Goal: Information Seeking & Learning: Learn about a topic

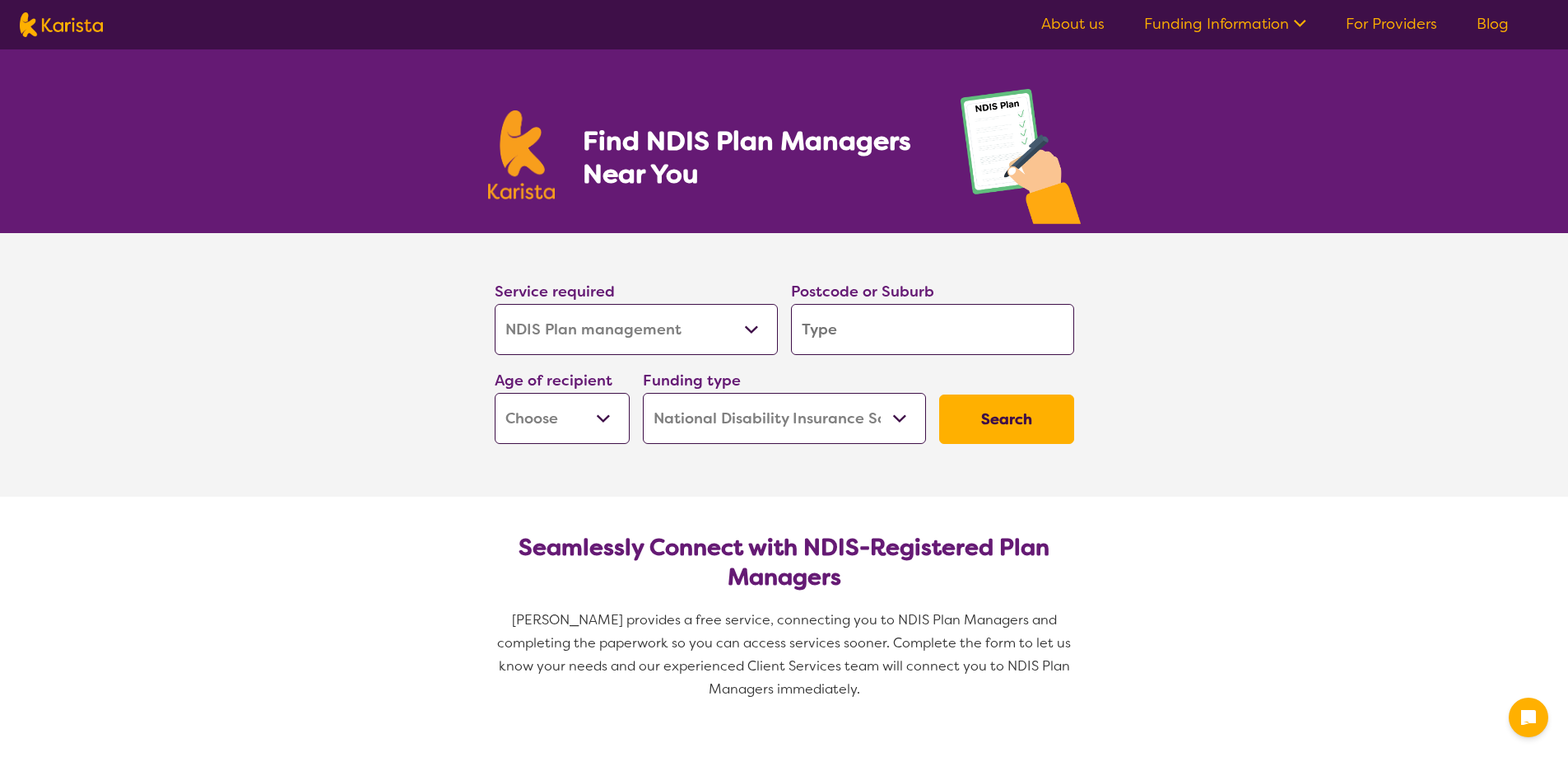
select select "NDIS Plan management"
select select "NDIS"
select select "NDIS Plan management"
select select "NDIS"
type input "3073"
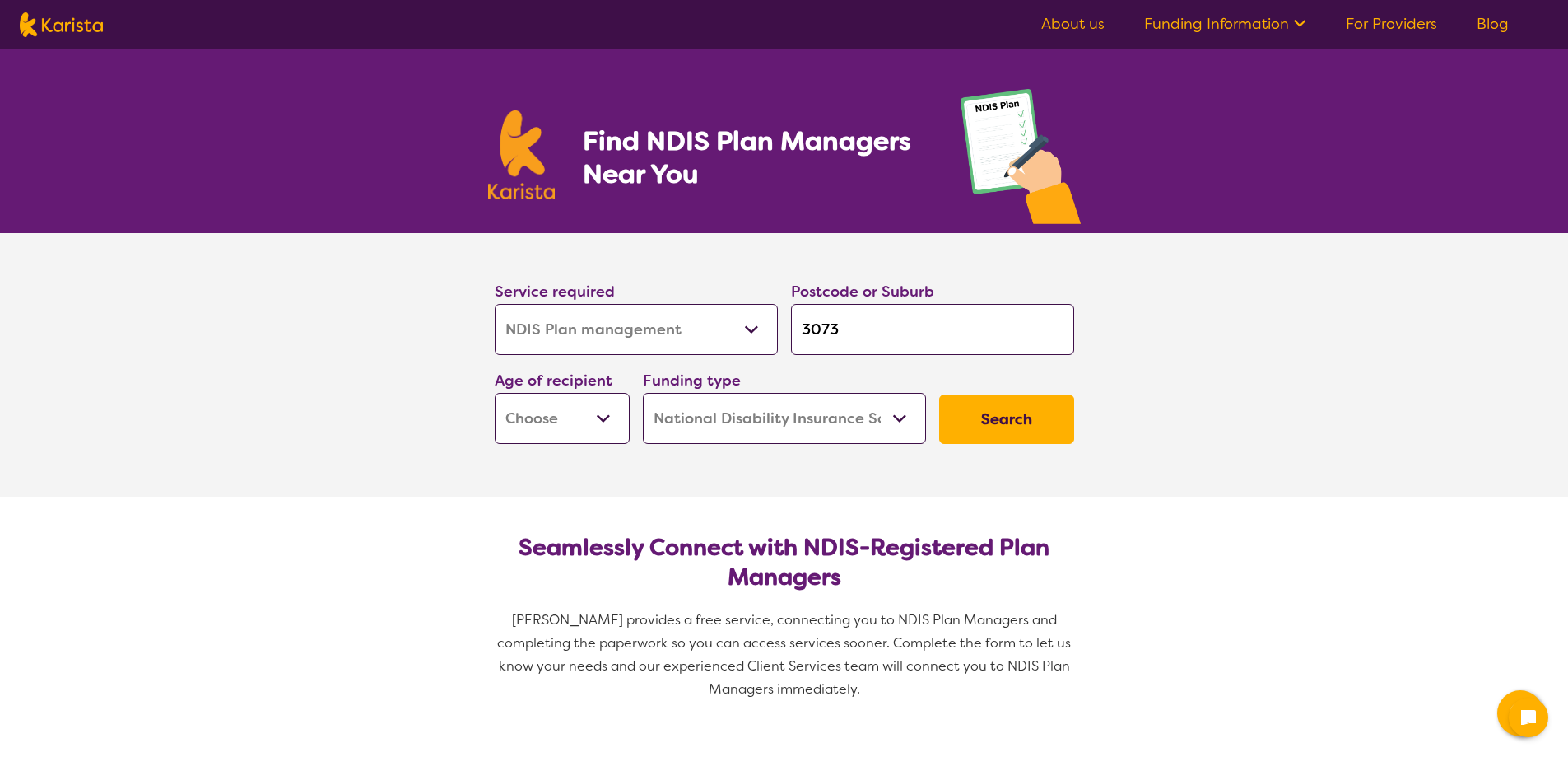
type input "3073"
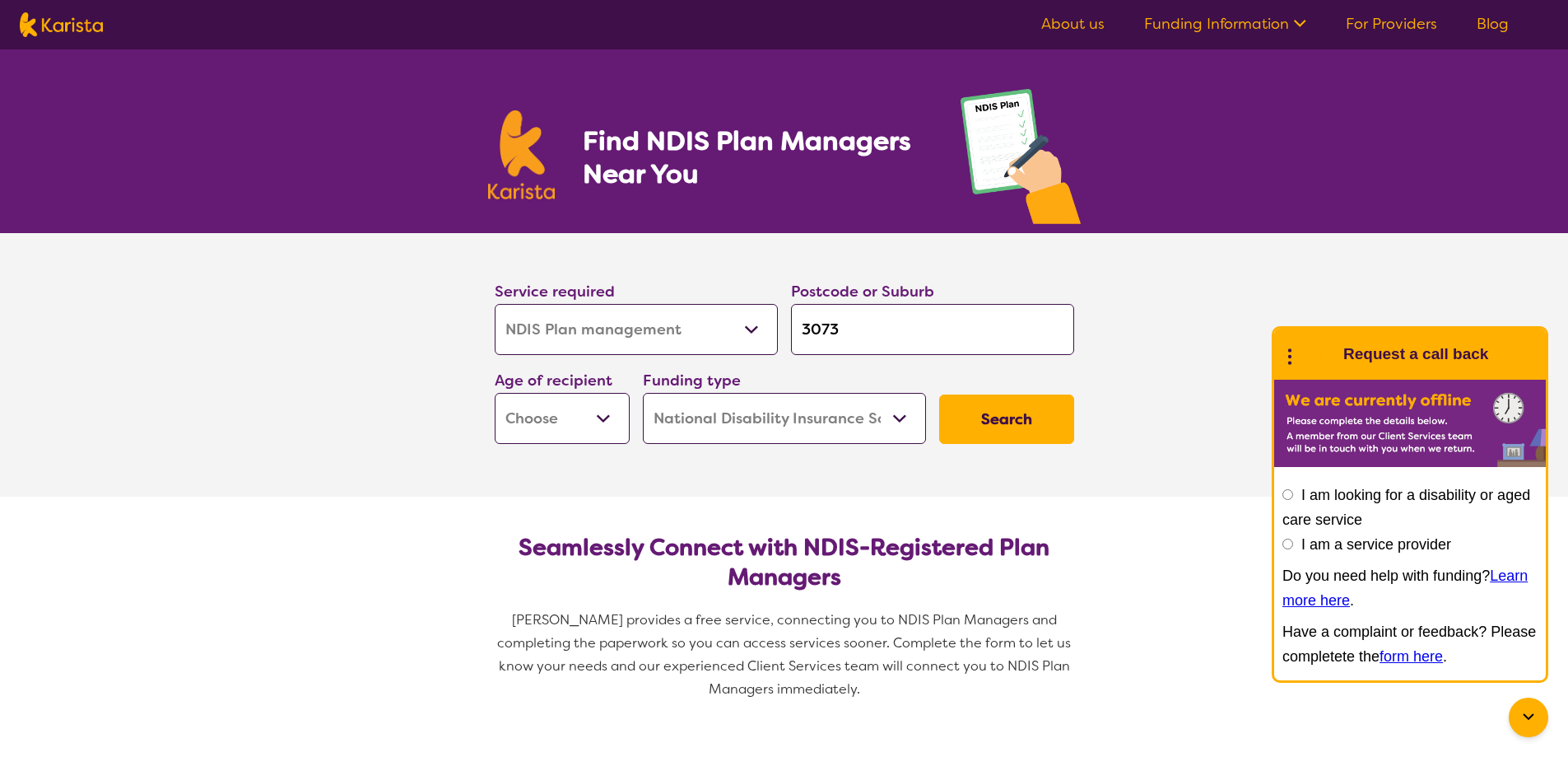
click at [603, 417] on select "Early Childhood - 0 to 9 Child - 10 to 11 Adolescent - 12 to 17 Adult - 18 to 6…" at bounding box center [562, 418] width 135 height 51
select select "AS"
click at [495, 393] on select "Early Childhood - 0 to 9 Child - 10 to 11 Adolescent - 12 to 17 Adult - 18 to 6…" at bounding box center [562, 418] width 135 height 51
select select "AS"
click at [999, 411] on button "Search" at bounding box center [1007, 419] width 135 height 49
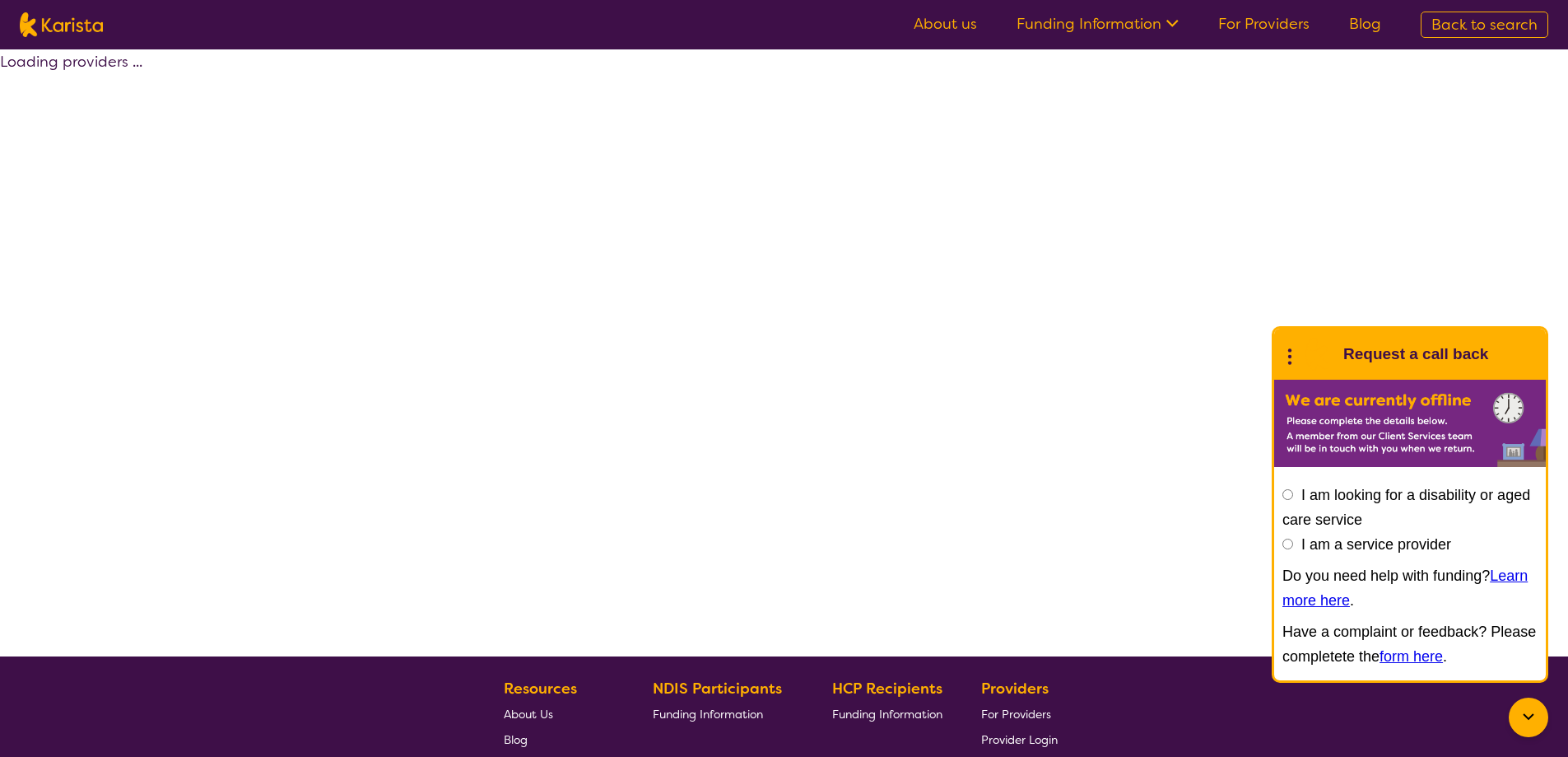
select select "by_score"
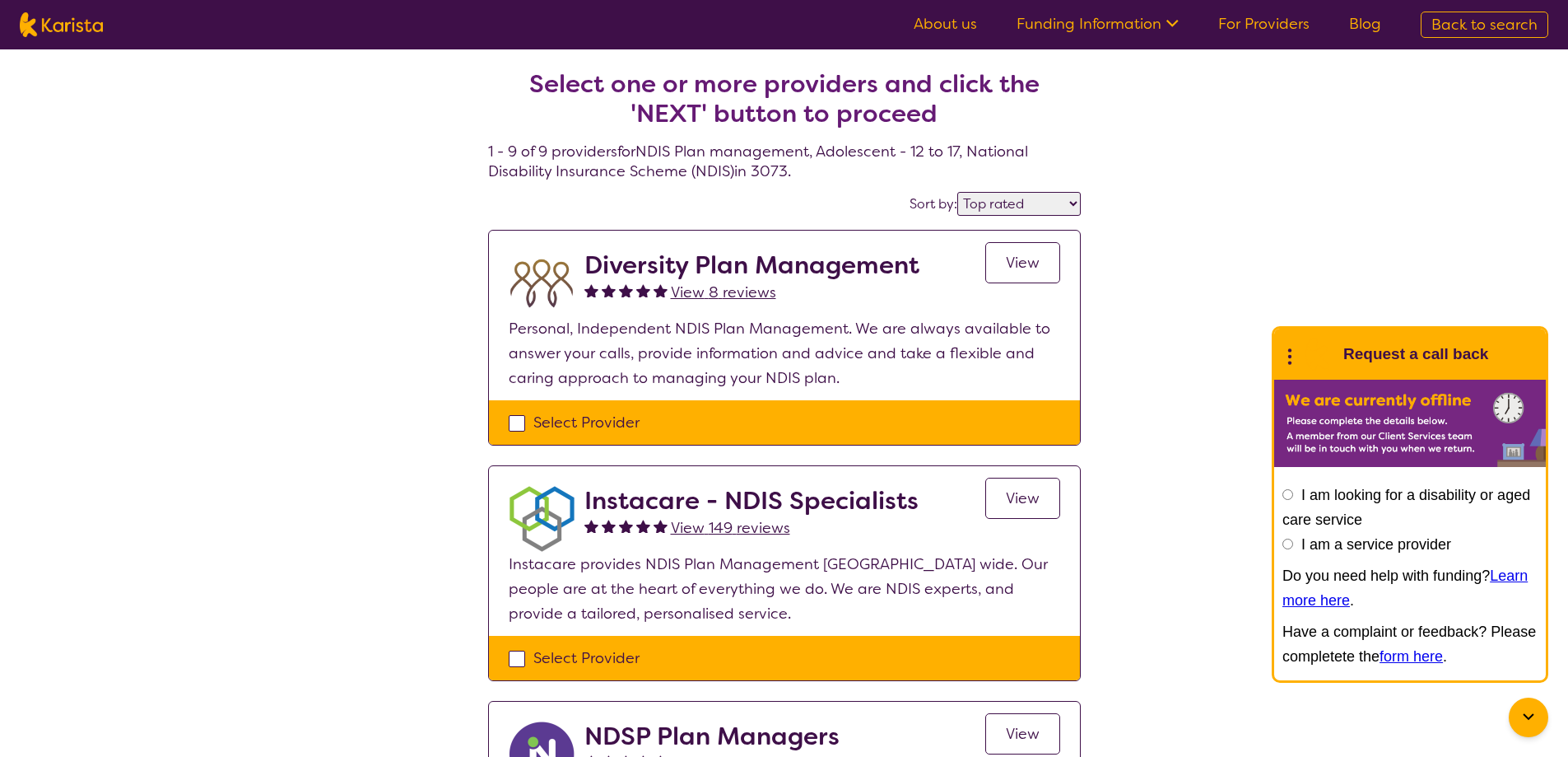
drag, startPoint x: 1018, startPoint y: 253, endPoint x: 1013, endPoint y: 260, distance: 8.6
click at [1018, 254] on span "View" at bounding box center [1022, 263] width 33 height 20
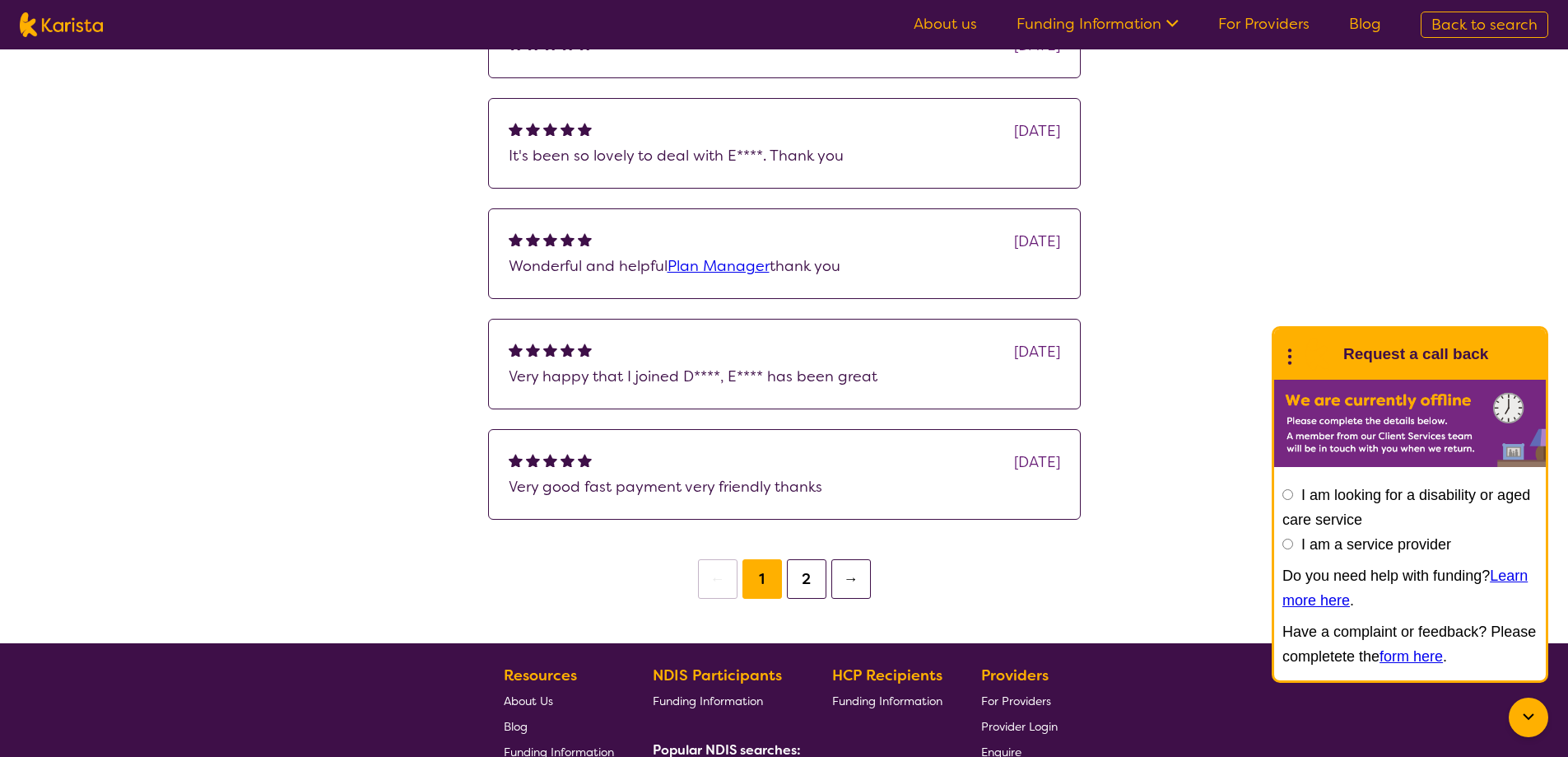
scroll to position [1235, 0]
click at [803, 589] on button "2" at bounding box center [806, 577] width 39 height 39
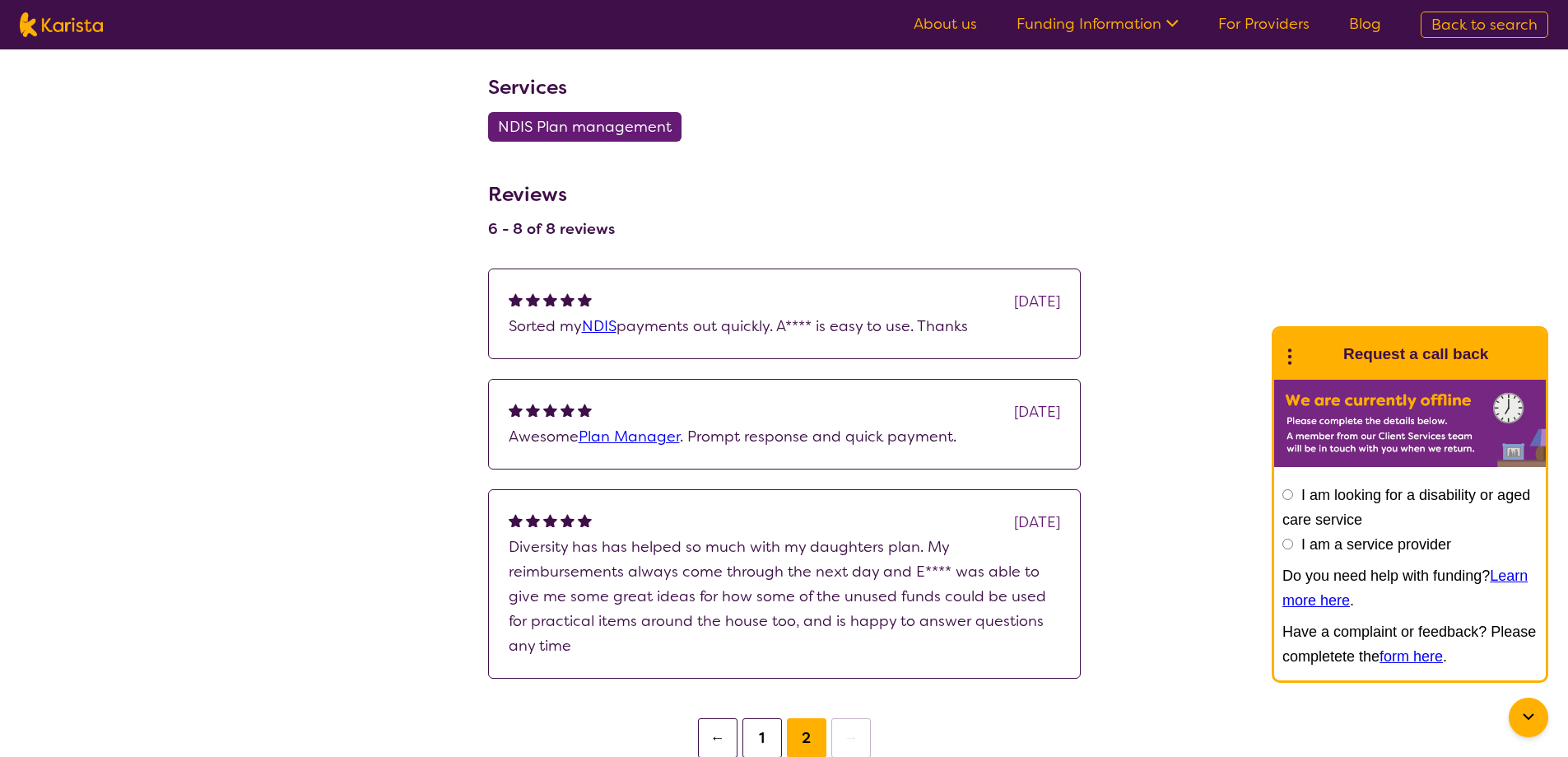
scroll to position [1070, 0]
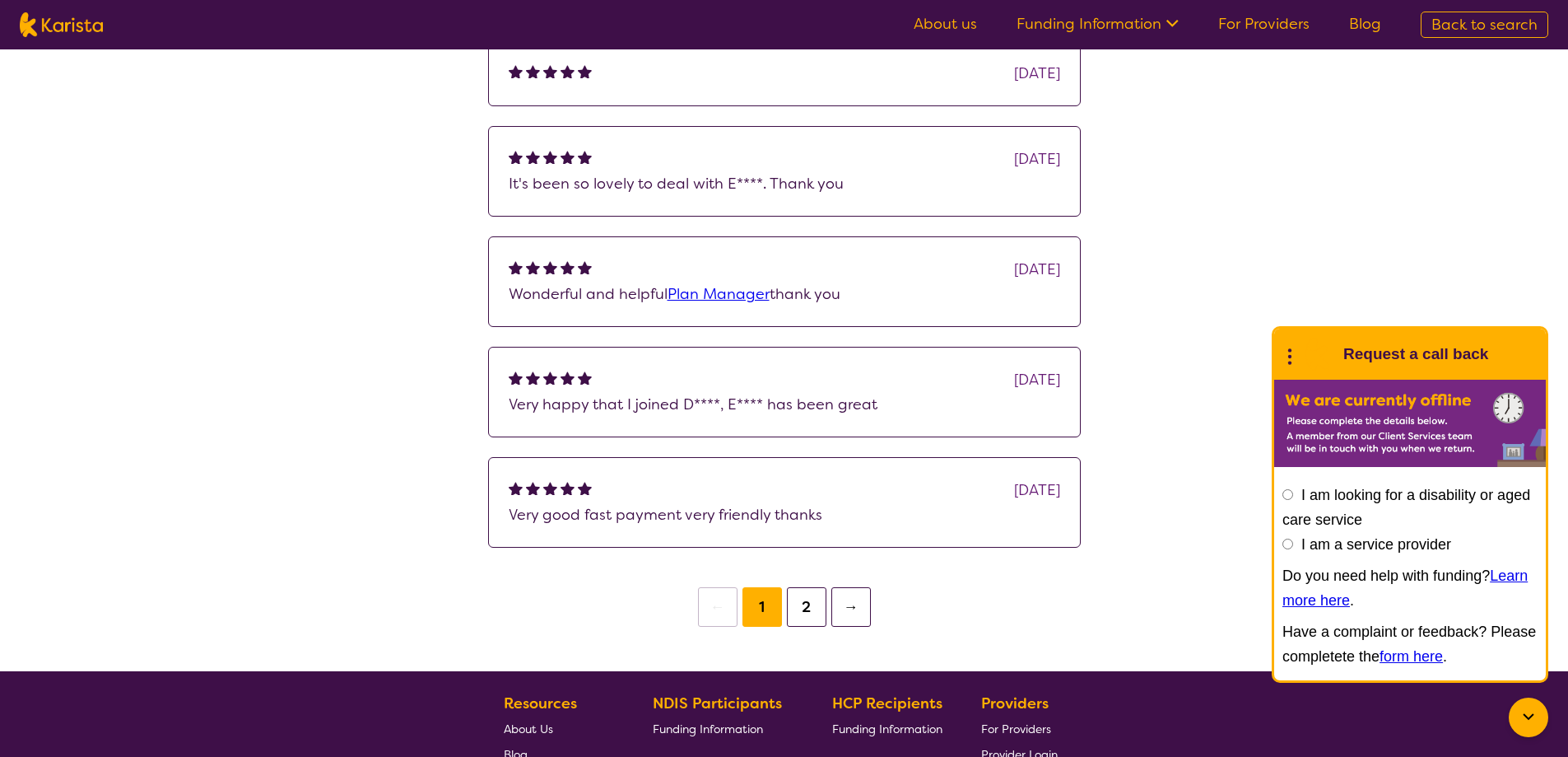
scroll to position [1235, 0]
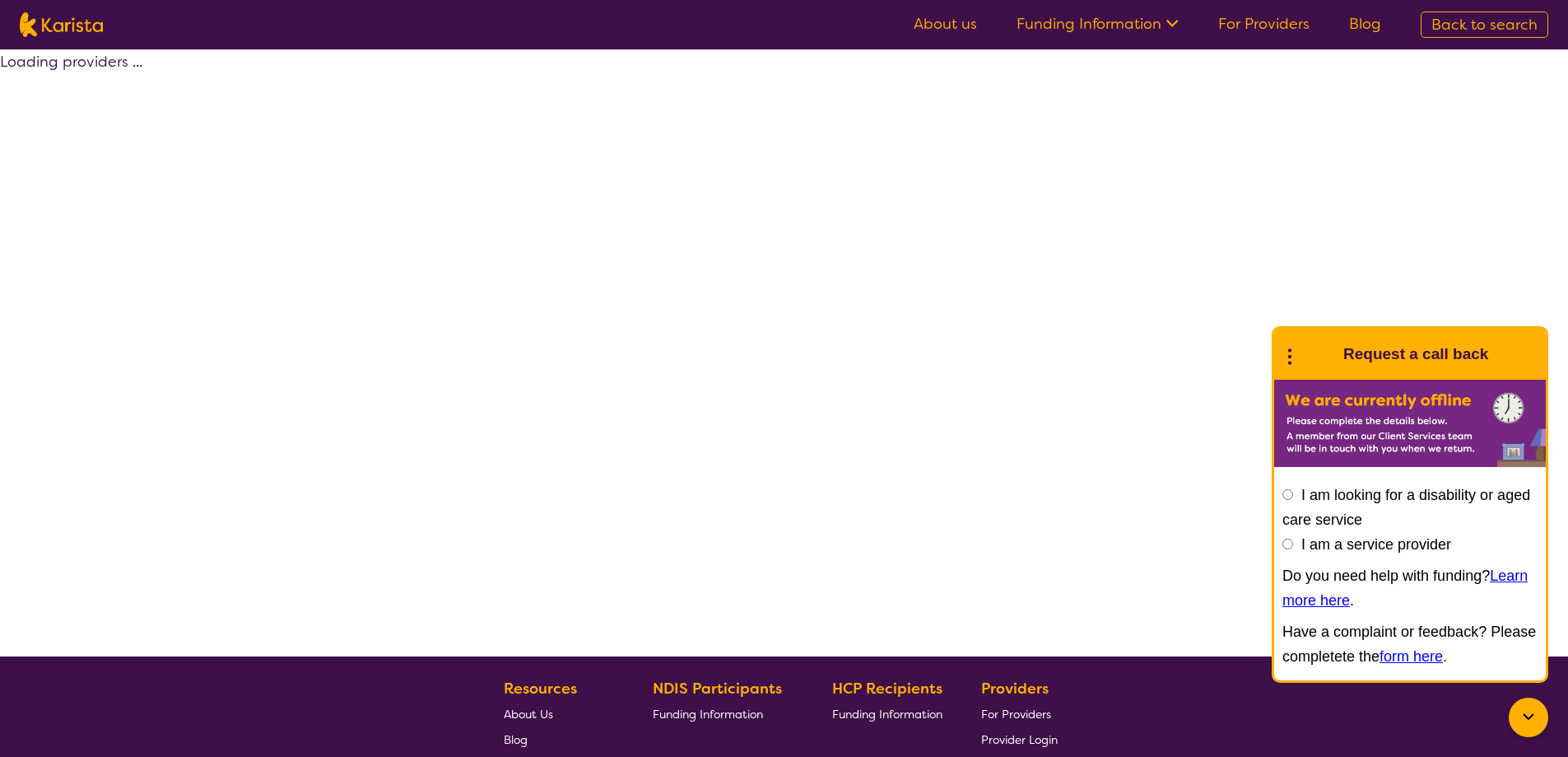
select select "by_score"
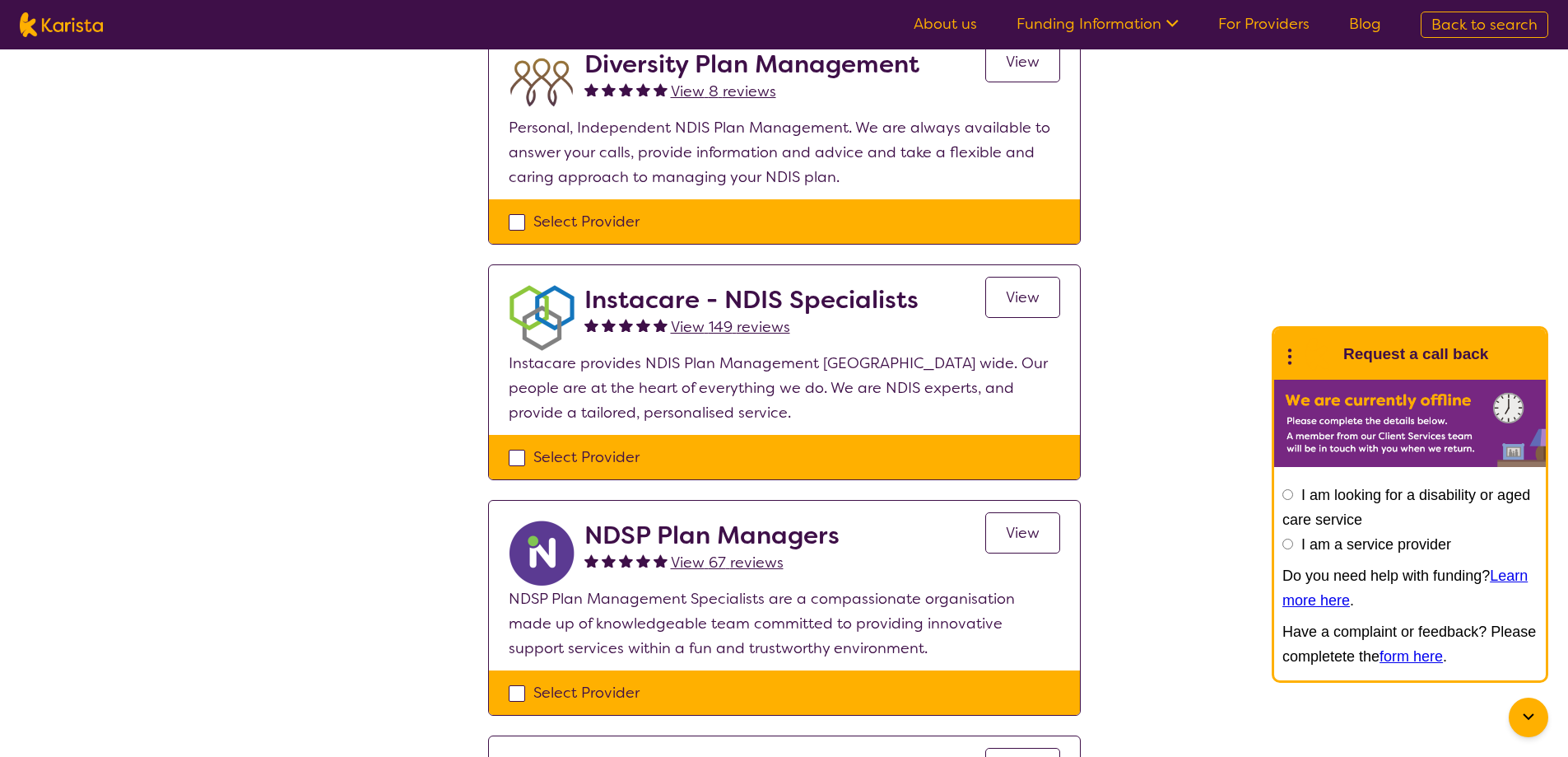
scroll to position [165, 0]
